Goal: Book appointment/travel/reservation

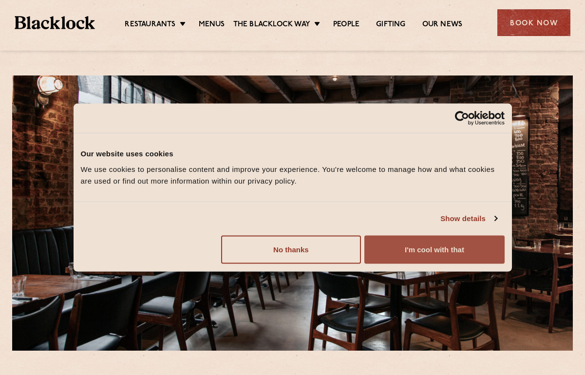
click at [390, 250] on button "I'm cool with that" at bounding box center [435, 249] width 140 height 28
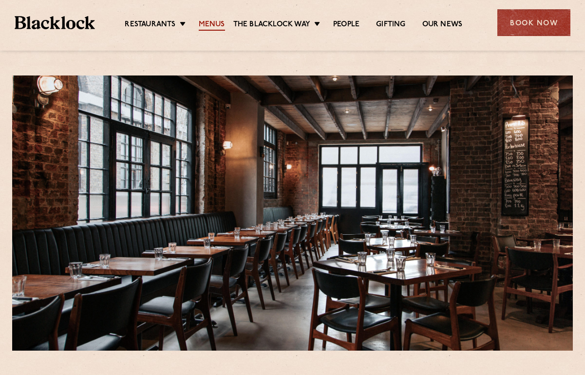
click at [207, 30] on link "Menus" at bounding box center [212, 25] width 26 height 11
click at [514, 24] on div "Book Now" at bounding box center [534, 22] width 73 height 27
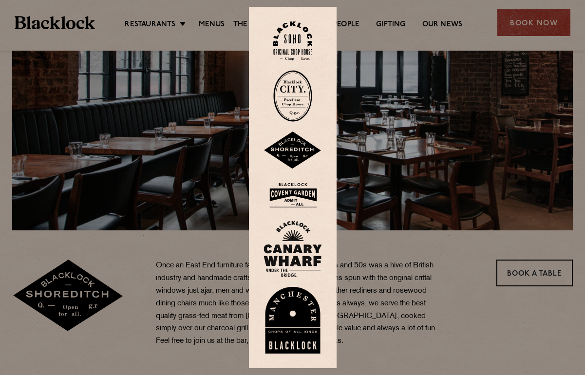
scroll to position [122, 0]
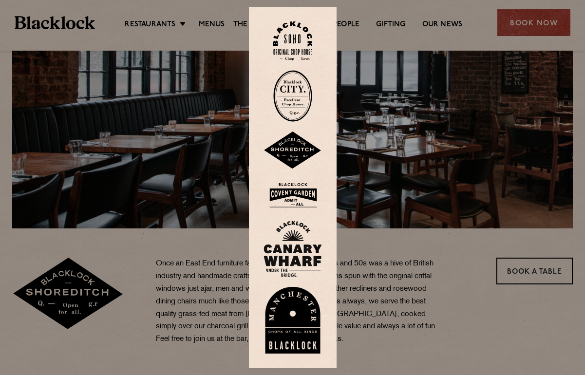
click at [376, 203] on div at bounding box center [292, 187] width 585 height 375
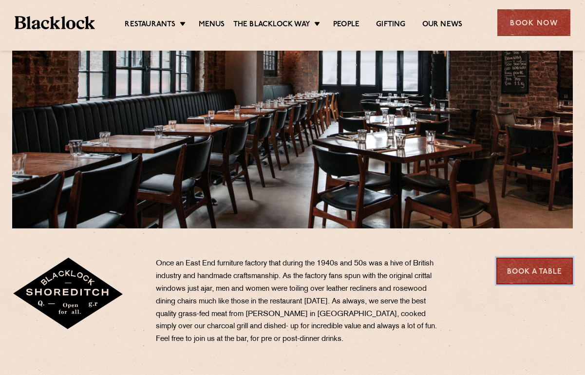
click at [527, 276] on link "Book a Table" at bounding box center [535, 271] width 77 height 27
